Goal: Information Seeking & Learning: Learn about a topic

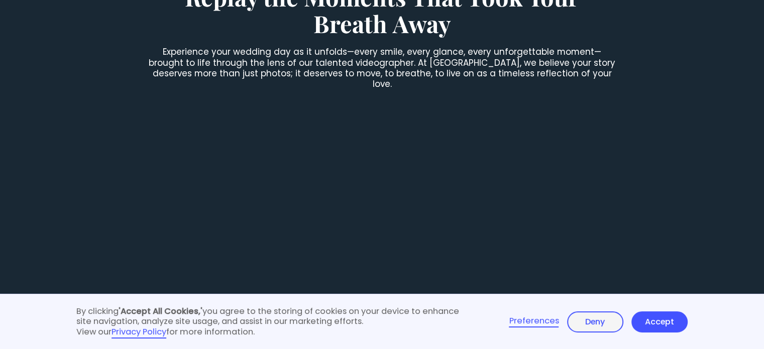
scroll to position [891, 0]
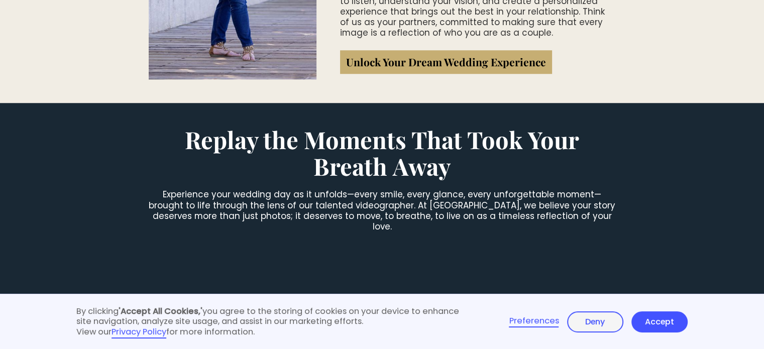
click at [578, 325] on link "Deny" at bounding box center [595, 322] width 56 height 21
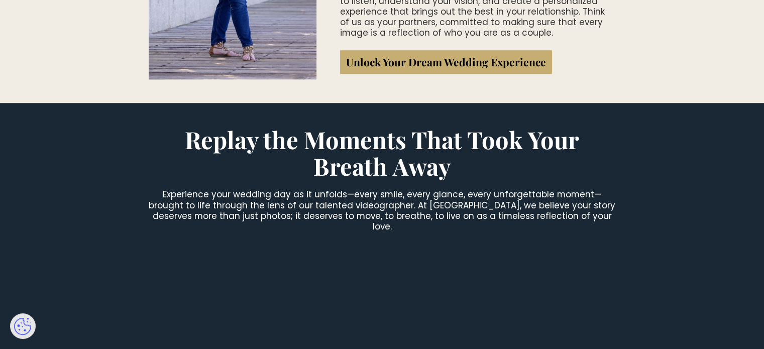
click at [761, 118] on section "Replay the Moments That Took Your Breath Away Experience your wedding day as it…" at bounding box center [382, 315] width 764 height 424
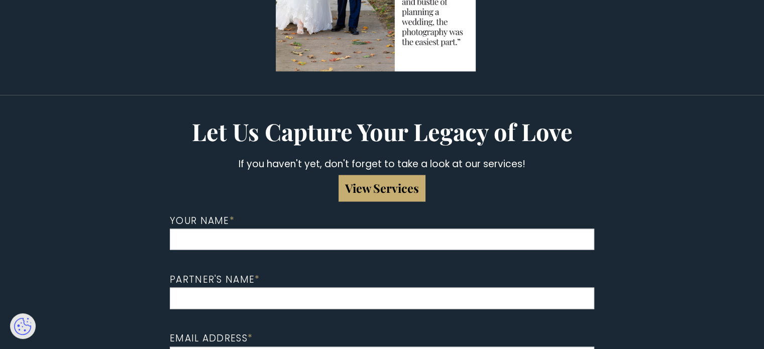
scroll to position [2048, 0]
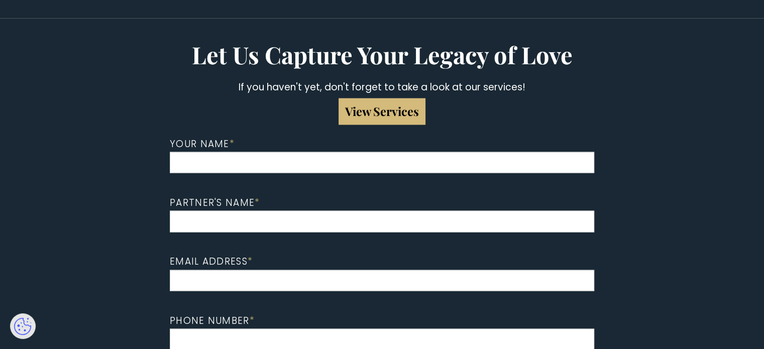
click at [395, 122] on link "View Services" at bounding box center [382, 112] width 87 height 26
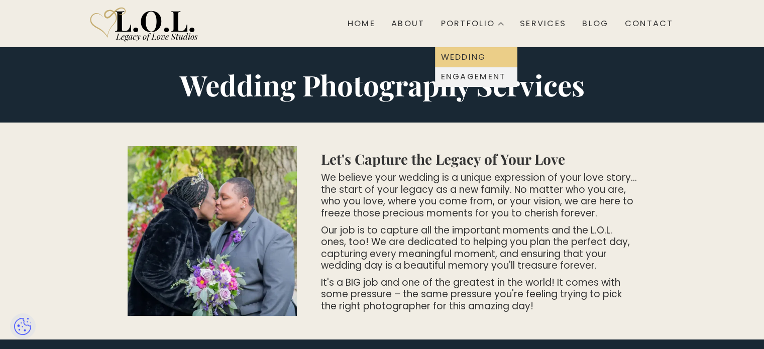
click at [472, 60] on div "Wedding" at bounding box center [463, 57] width 45 height 8
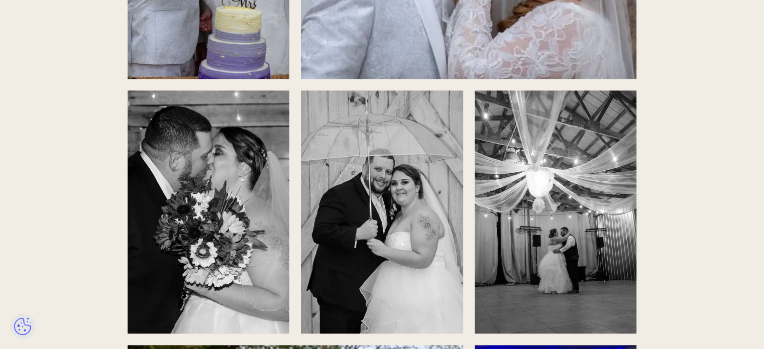
scroll to position [1320, 0]
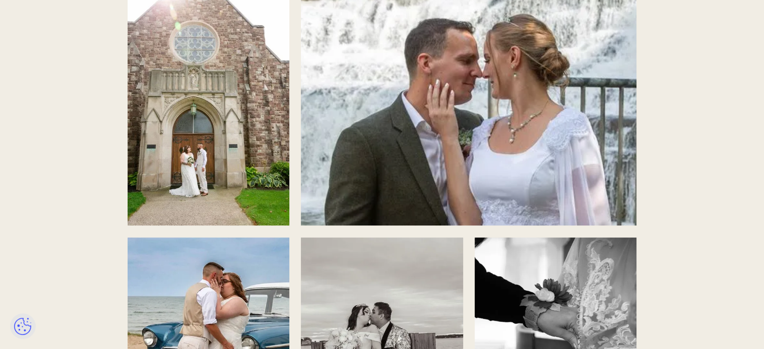
scroll to position [0, 0]
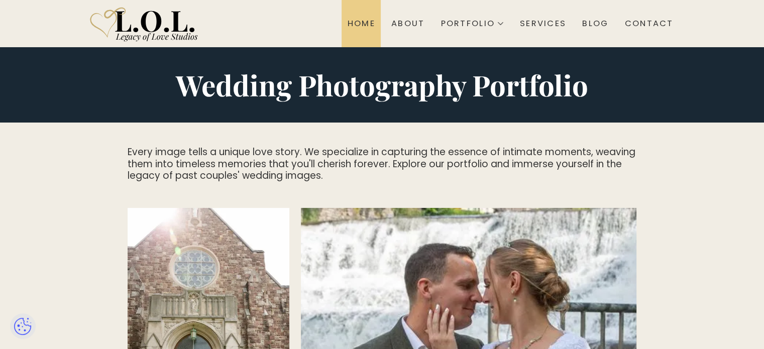
click at [346, 16] on link "Home" at bounding box center [361, 23] width 39 height 47
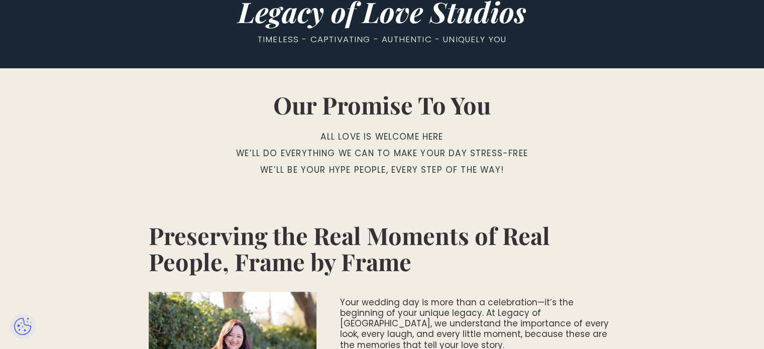
scroll to position [446, 0]
